Goal: Information Seeking & Learning: Learn about a topic

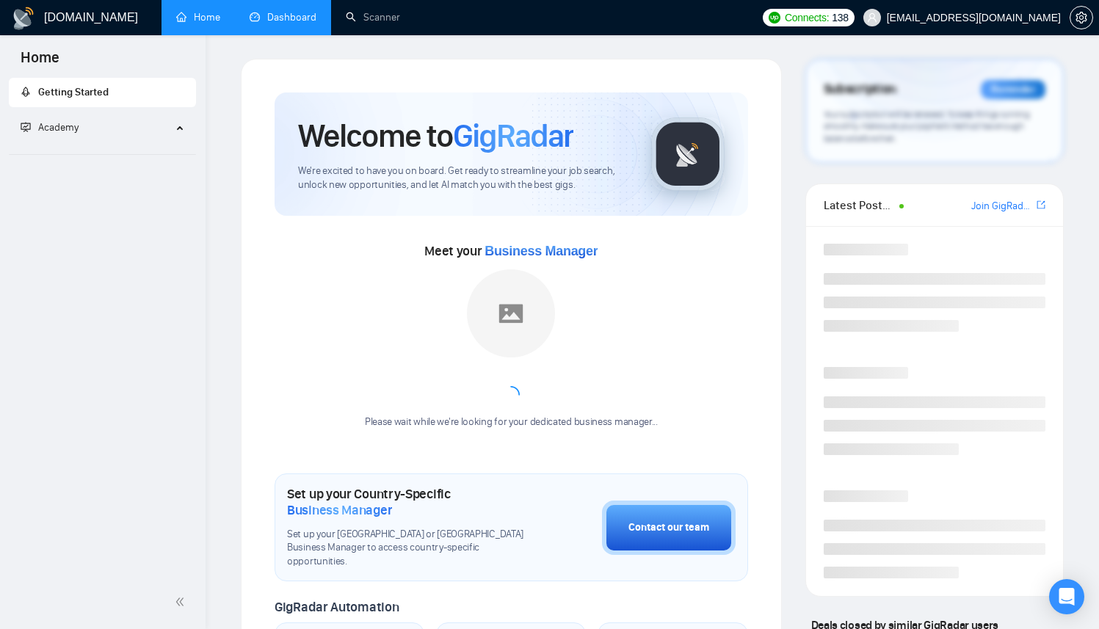
click at [262, 21] on link "Dashboard" at bounding box center [283, 17] width 67 height 12
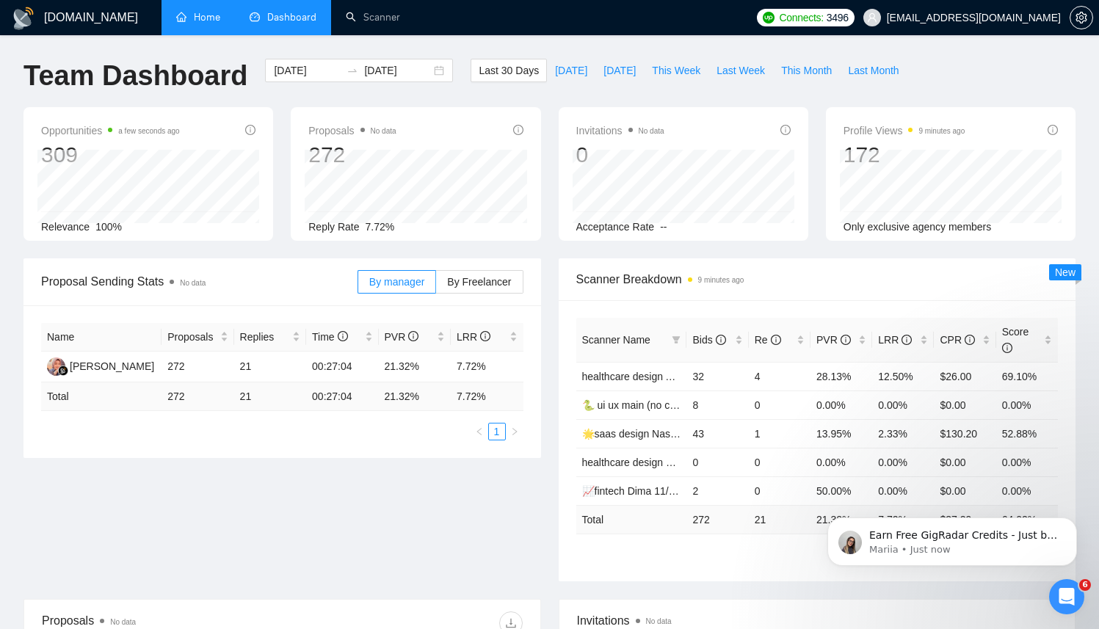
click at [191, 23] on link "Home" at bounding box center [198, 17] width 44 height 12
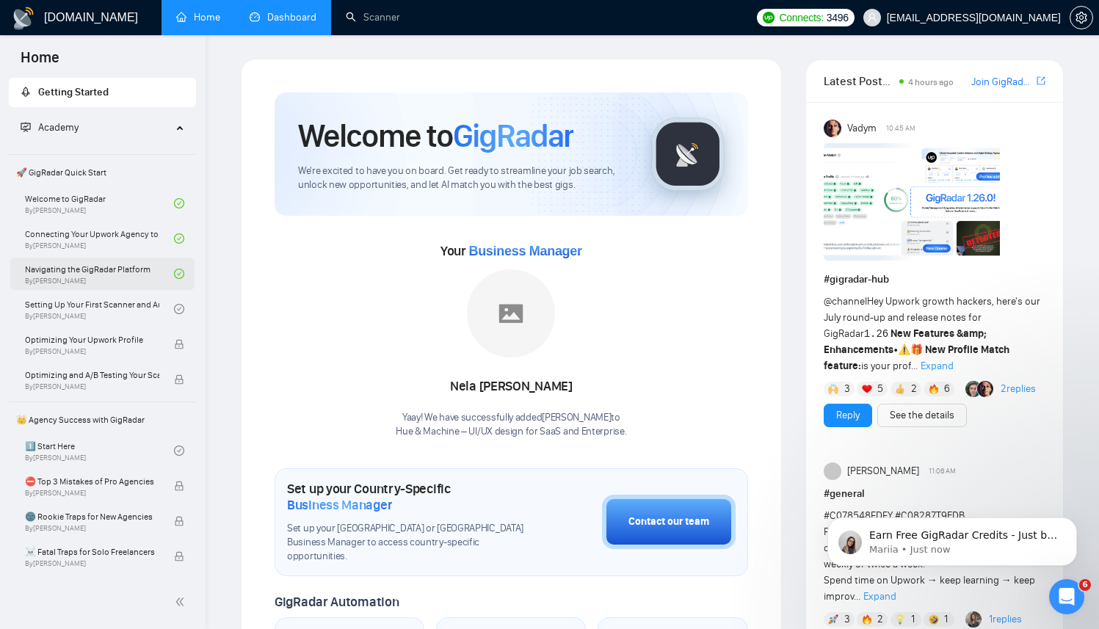
click at [60, 279] on link "Navigating the GigRadar Platform By Vlad Timinsky" at bounding box center [99, 274] width 149 height 32
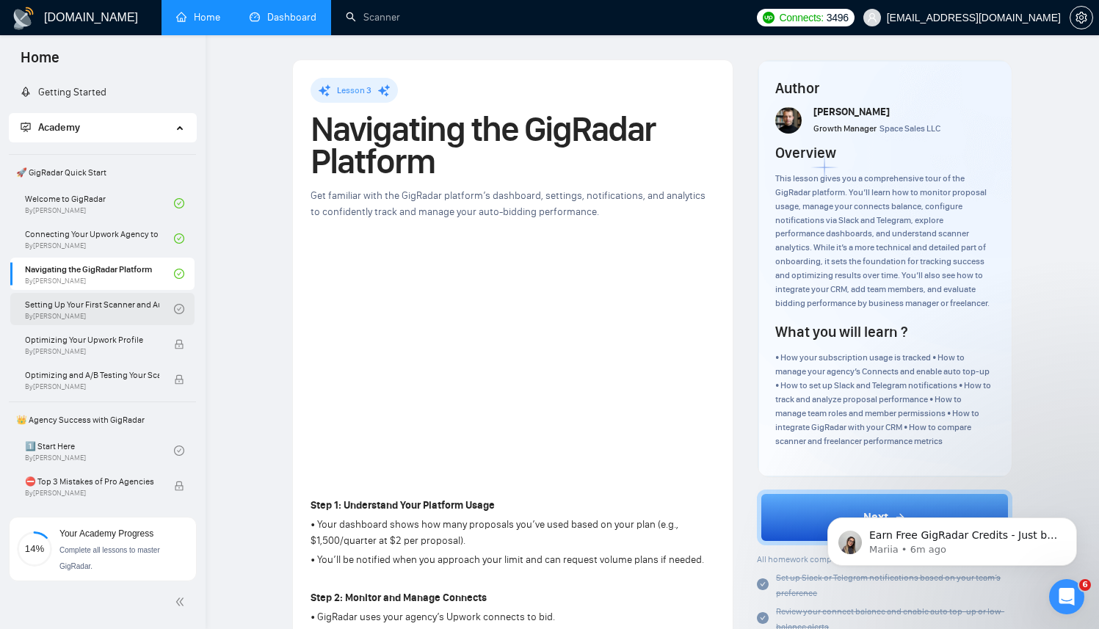
click at [73, 308] on link "Setting Up Your First Scanner and Auto-Bidder By Vlad Timinsky" at bounding box center [99, 309] width 149 height 32
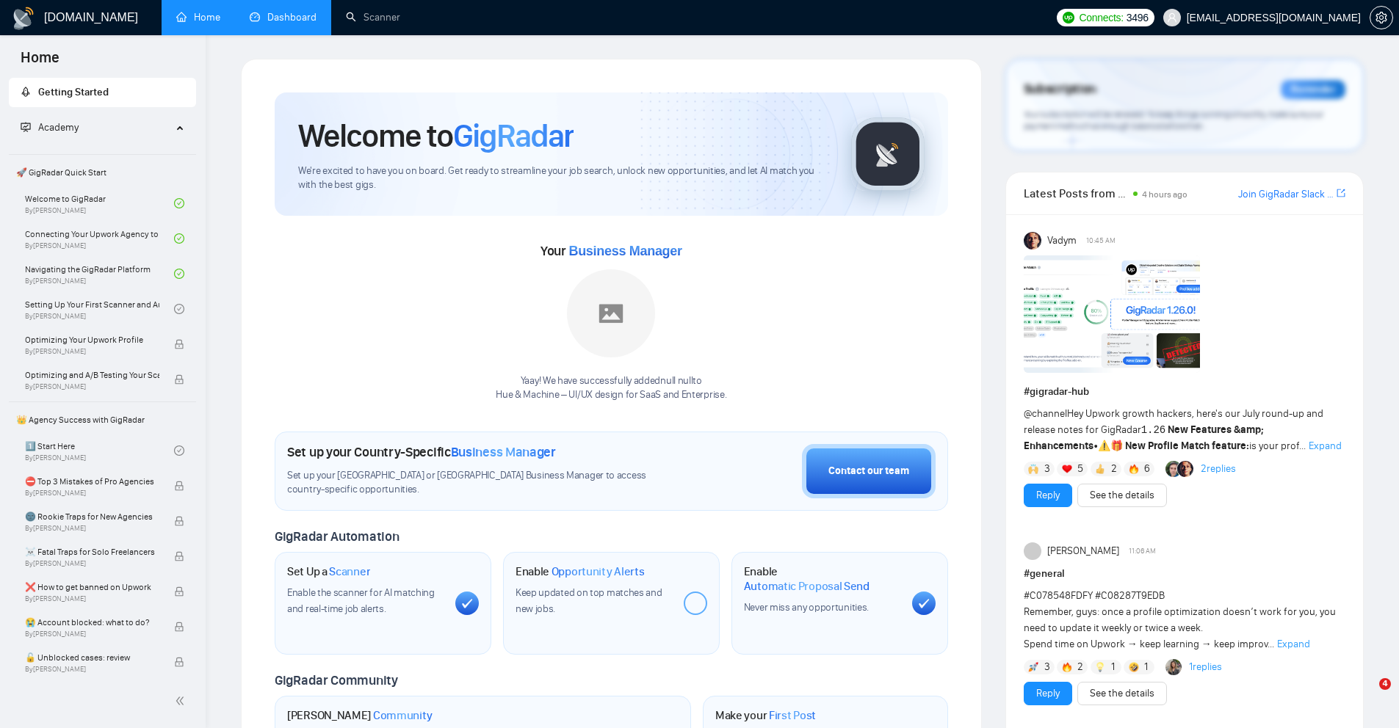
click at [316, 16] on link "Dashboard" at bounding box center [283, 17] width 67 height 12
